Goal: Browse casually: Explore the website without a specific task or goal

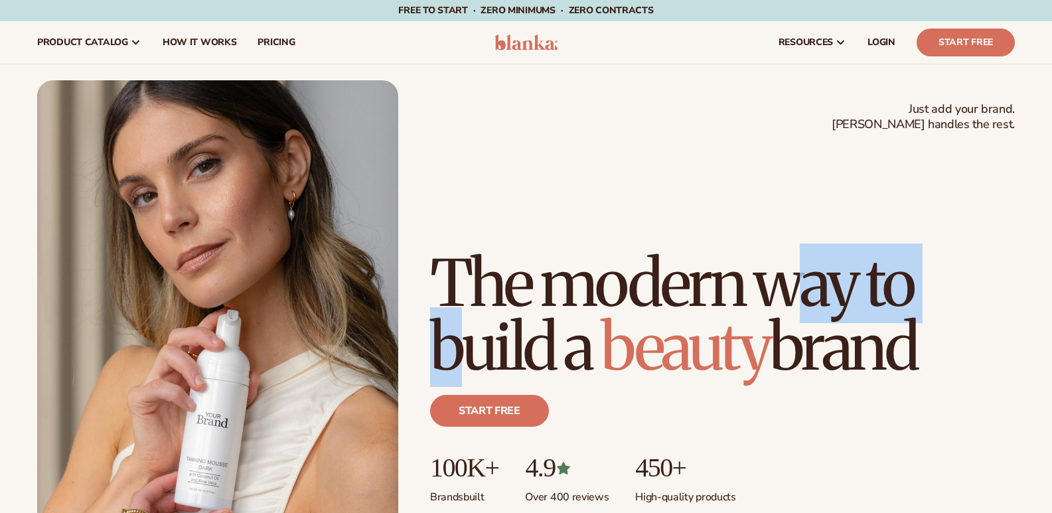
drag, startPoint x: 485, startPoint y: 285, endPoint x: 641, endPoint y: 282, distance: 156.0
click at [641, 282] on h1 "The modern way to build a beauty brand" at bounding box center [722, 315] width 585 height 127
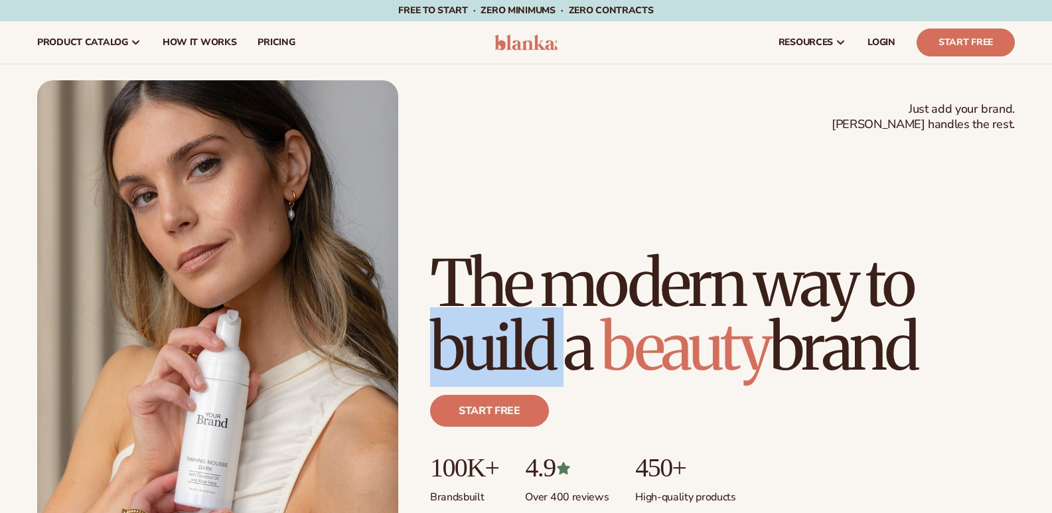
click at [641, 282] on h1 "The modern way to build a beauty brand" at bounding box center [722, 315] width 585 height 127
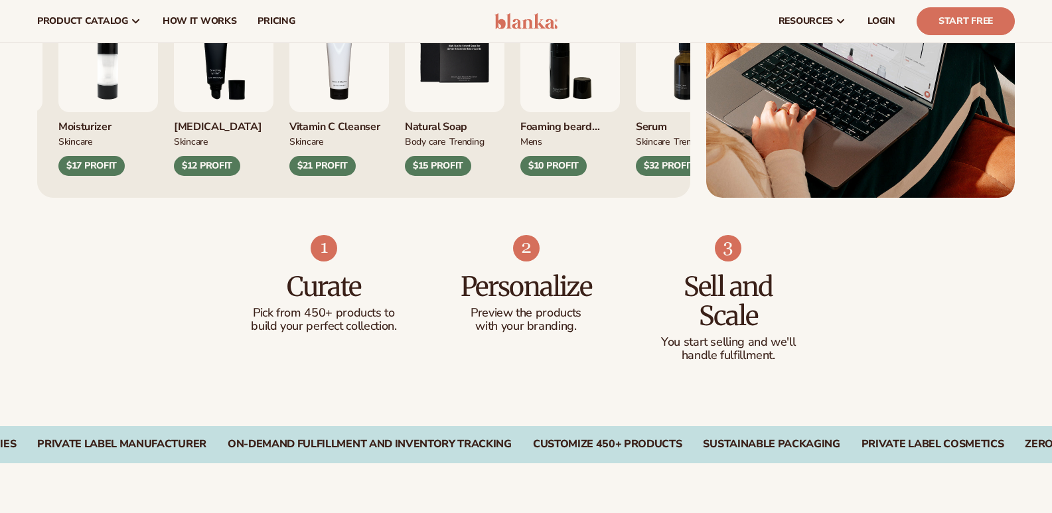
scroll to position [597, 0]
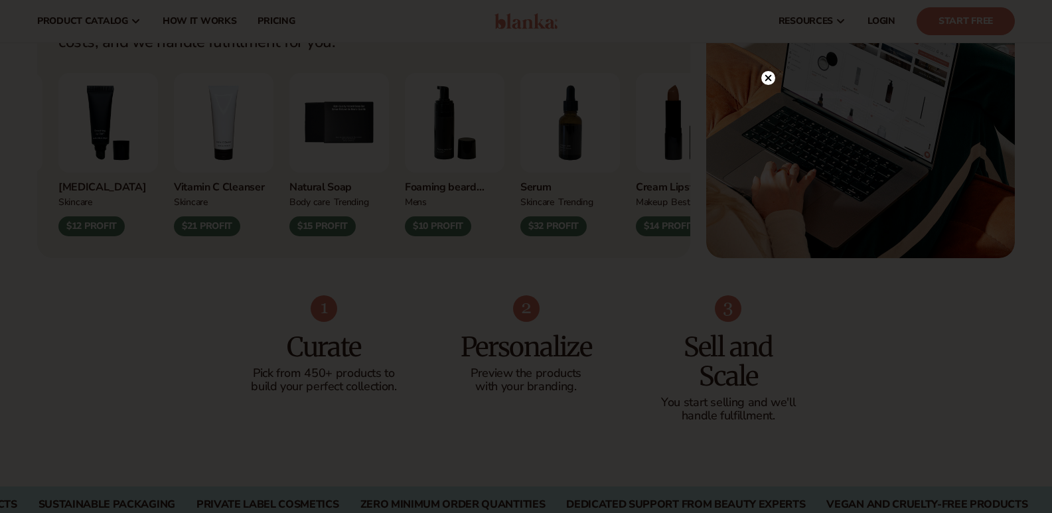
click at [769, 76] on circle at bounding box center [768, 78] width 14 height 14
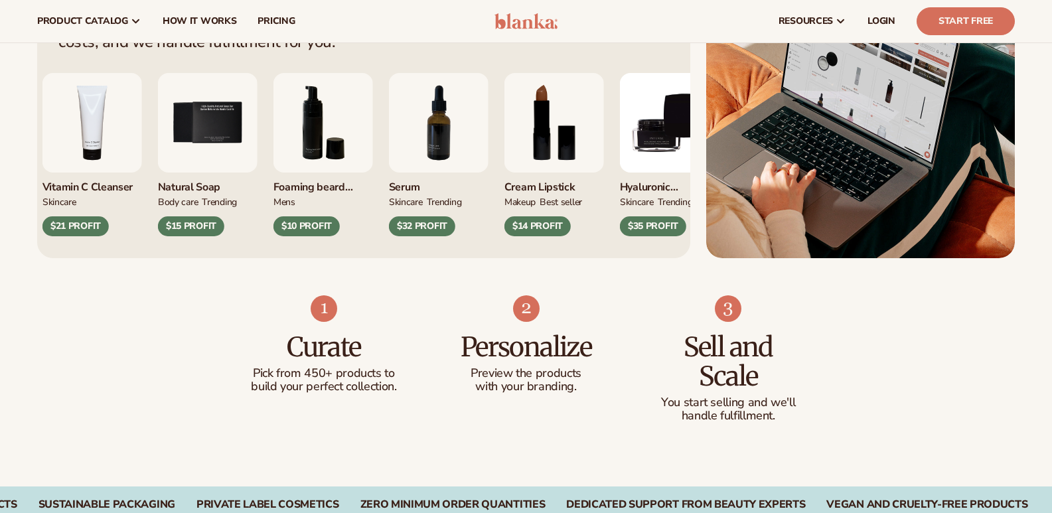
click at [389, 153] on div "Serum SKINCARE TRENDING $32 PROFIT" at bounding box center [439, 154] width 100 height 163
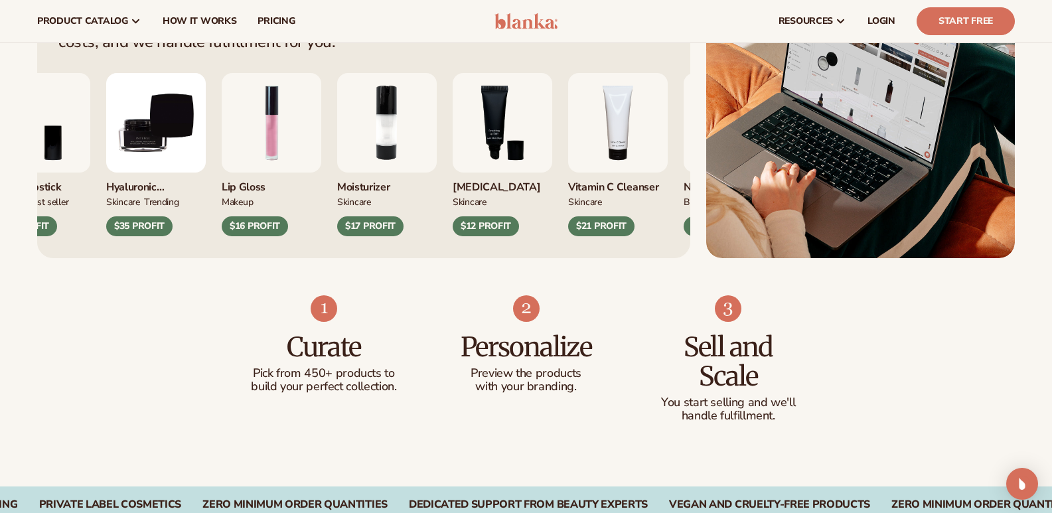
click at [140, 153] on div "Foaming [PERSON_NAME] wash mens $10 PROFIT Serum SKINCARE TRENDING MAKEUP MAKEUP" at bounding box center [65, 154] width 611 height 163
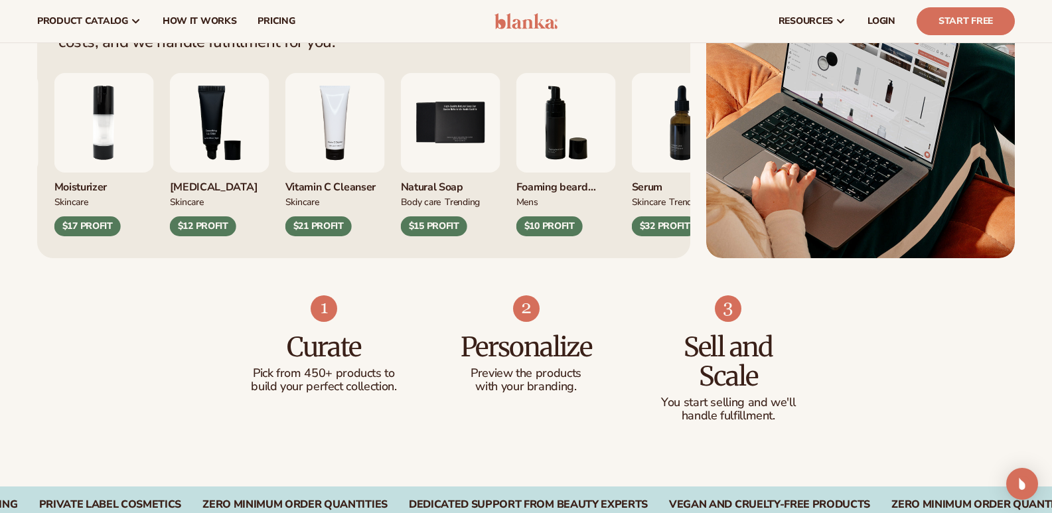
click at [516, 164] on img "6 / 9" at bounding box center [566, 123] width 100 height 100
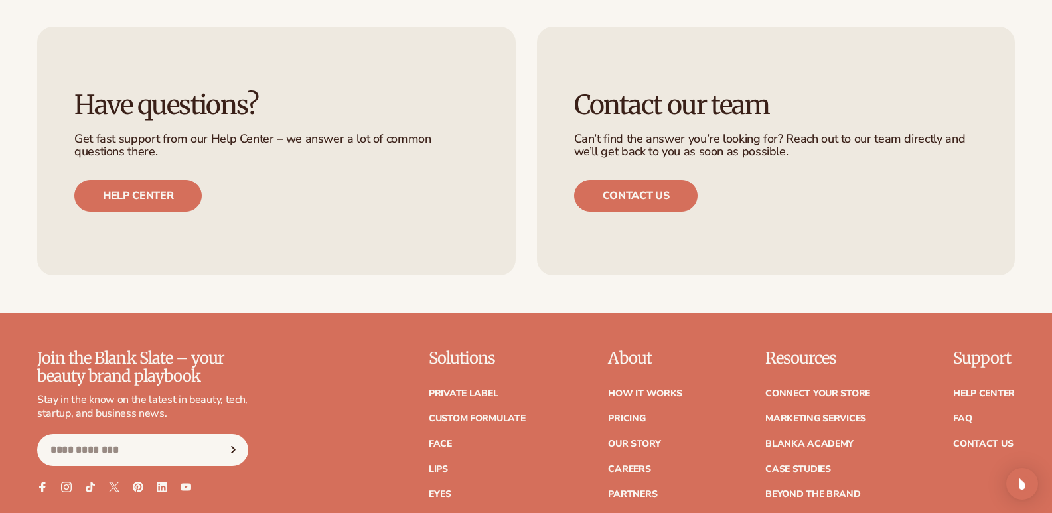
scroll to position [5613, 0]
